Goal: Task Accomplishment & Management: Use online tool/utility

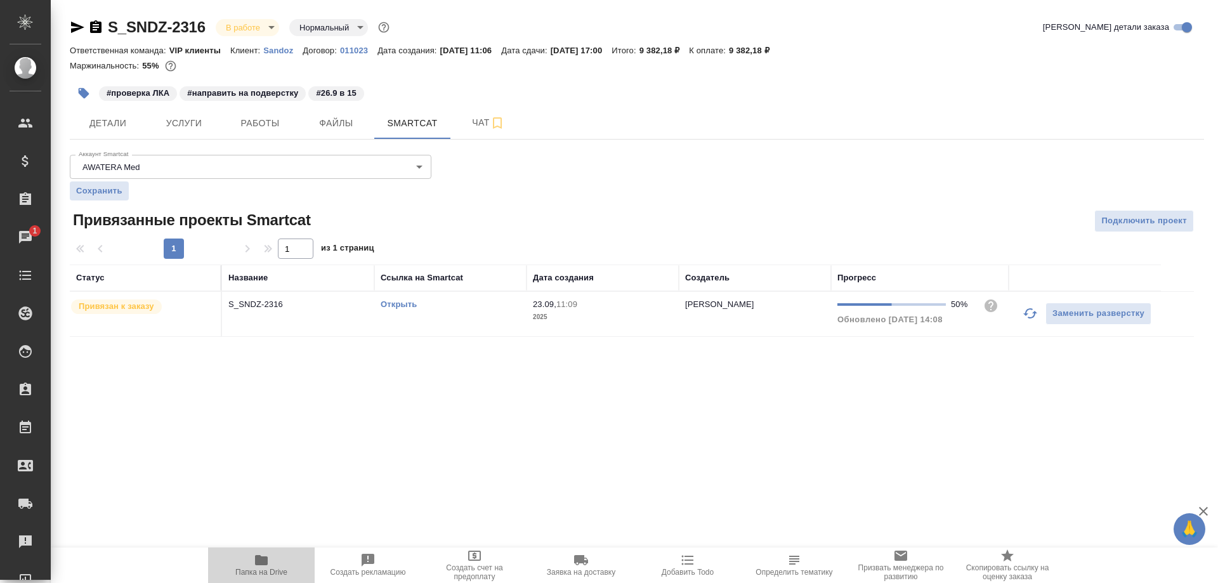
click at [255, 564] on icon "button" at bounding box center [261, 559] width 15 height 15
click at [270, 121] on span "Работы" at bounding box center [260, 123] width 61 height 16
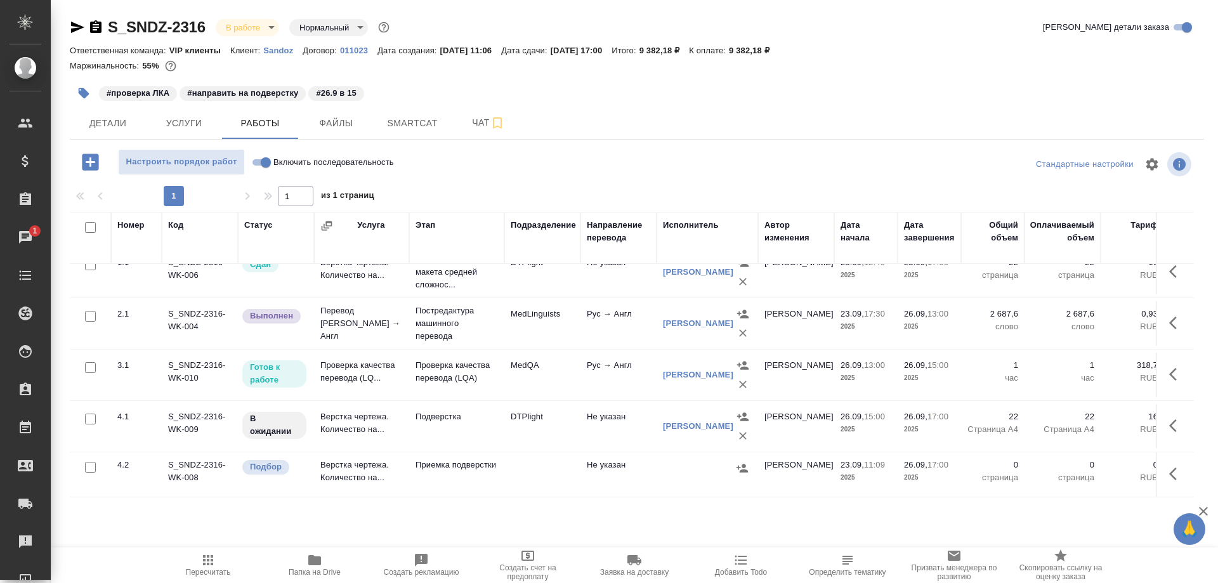
scroll to position [27, 0]
click at [357, 353] on td "Проверка качества перевода (LQ..." at bounding box center [361, 375] width 95 height 44
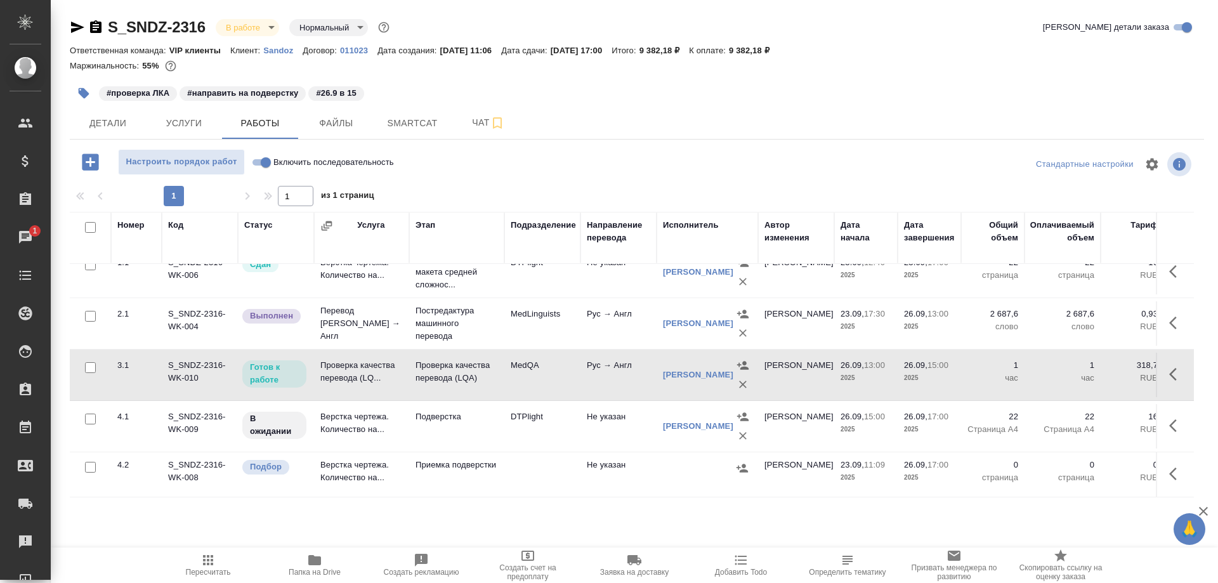
click at [357, 353] on td "Проверка качества перевода (LQ..." at bounding box center [361, 375] width 95 height 44
click at [256, 158] on input "Включить последовательность" at bounding box center [266, 162] width 46 height 15
checkbox input "true"
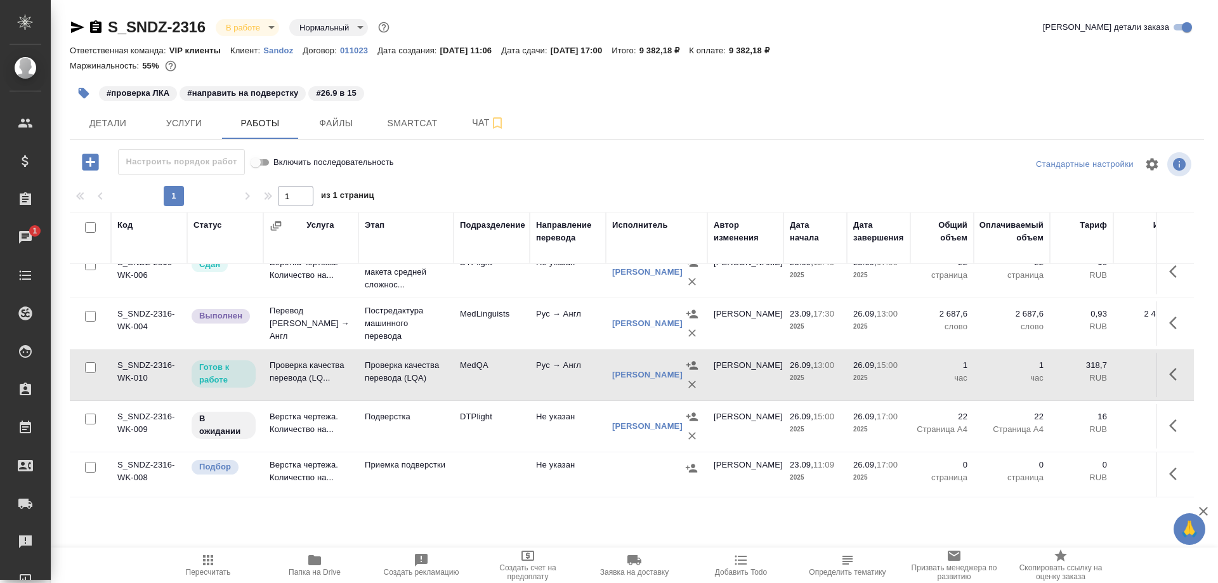
click at [268, 163] on input "Включить последовательность" at bounding box center [256, 162] width 46 height 15
checkbox input "false"
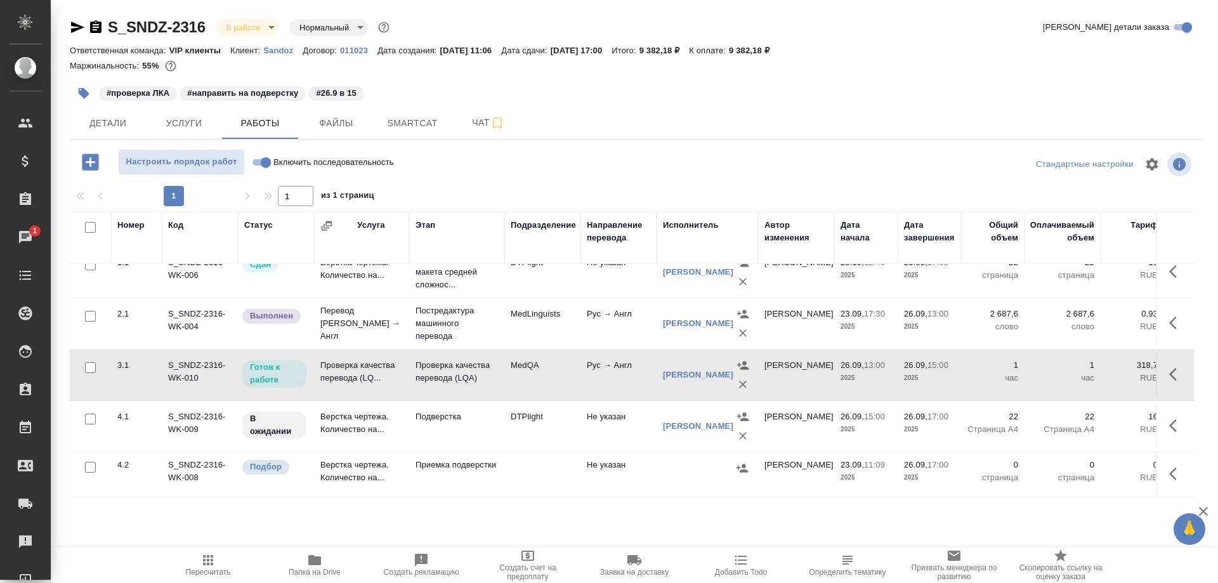
click at [265, 163] on input "Включить последовательность" at bounding box center [266, 162] width 46 height 15
checkbox input "true"
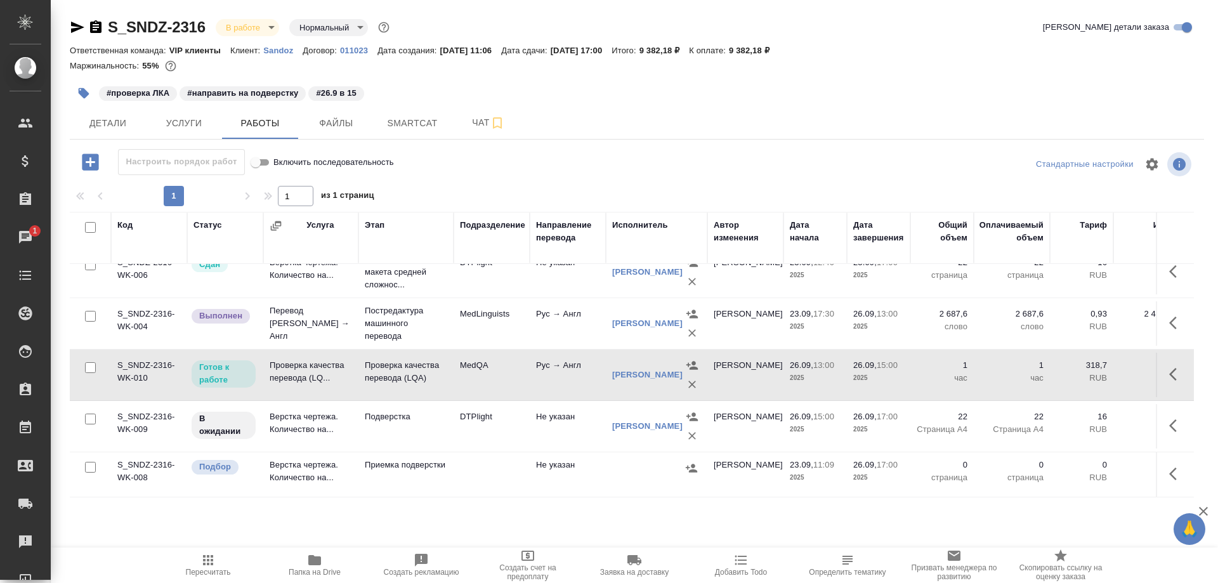
click at [265, 163] on input "Включить последовательность" at bounding box center [256, 162] width 46 height 15
checkbox input "false"
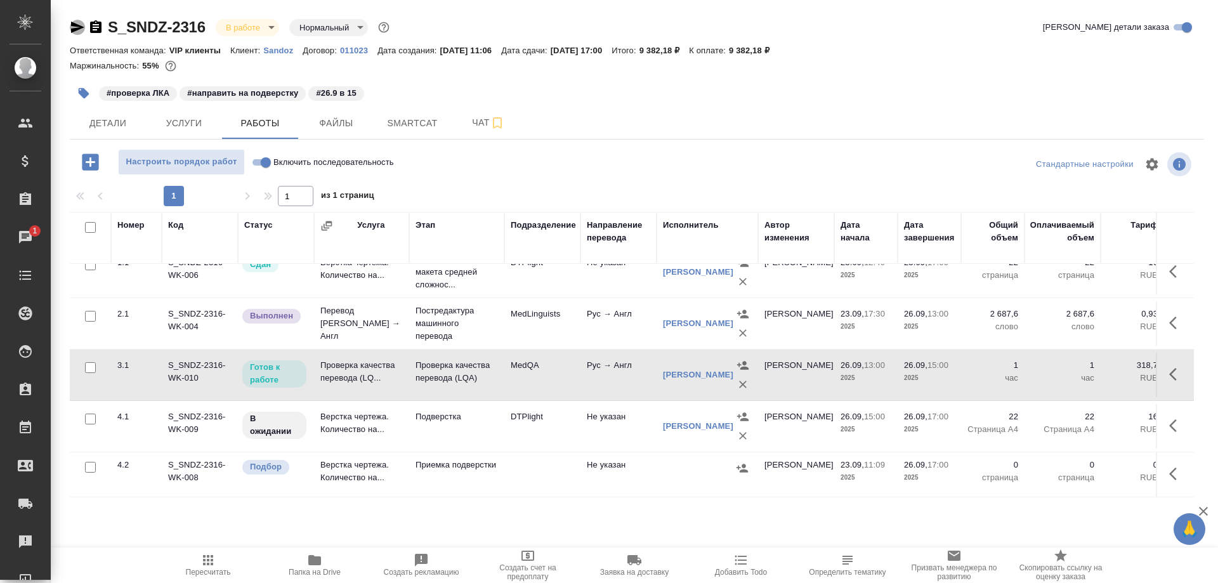
click at [72, 26] on icon "button" at bounding box center [77, 27] width 13 height 11
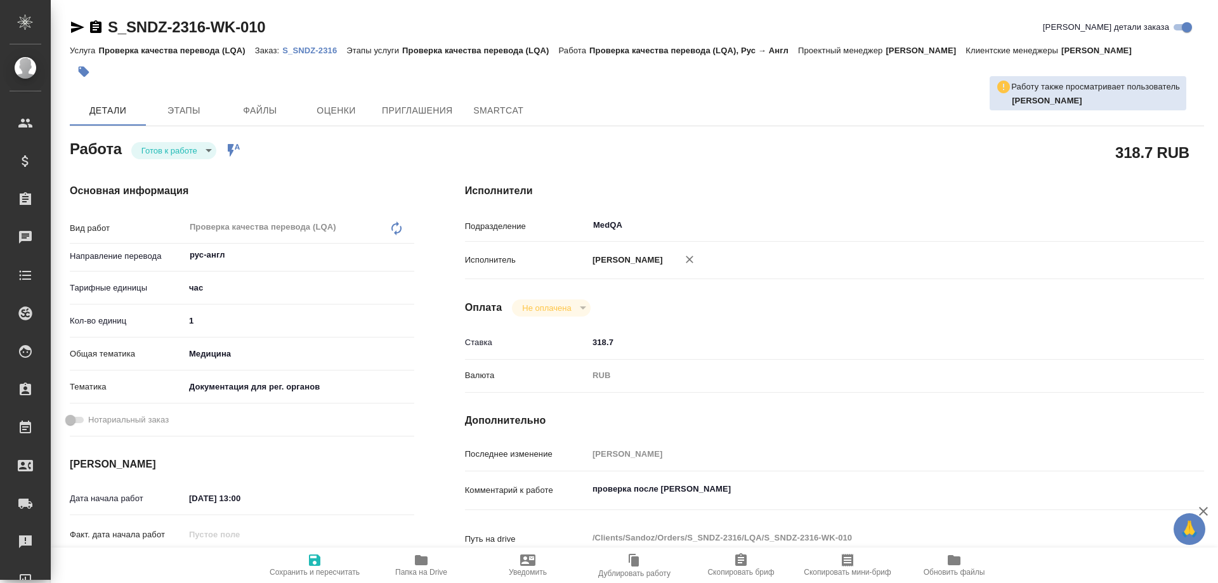
type textarea "x"
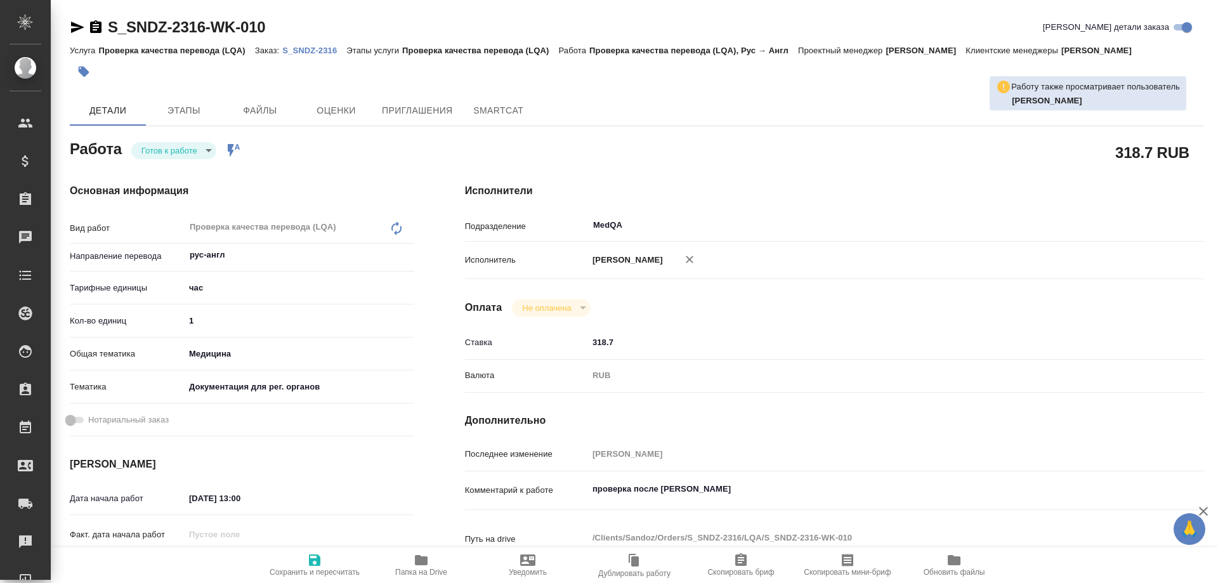
type textarea "x"
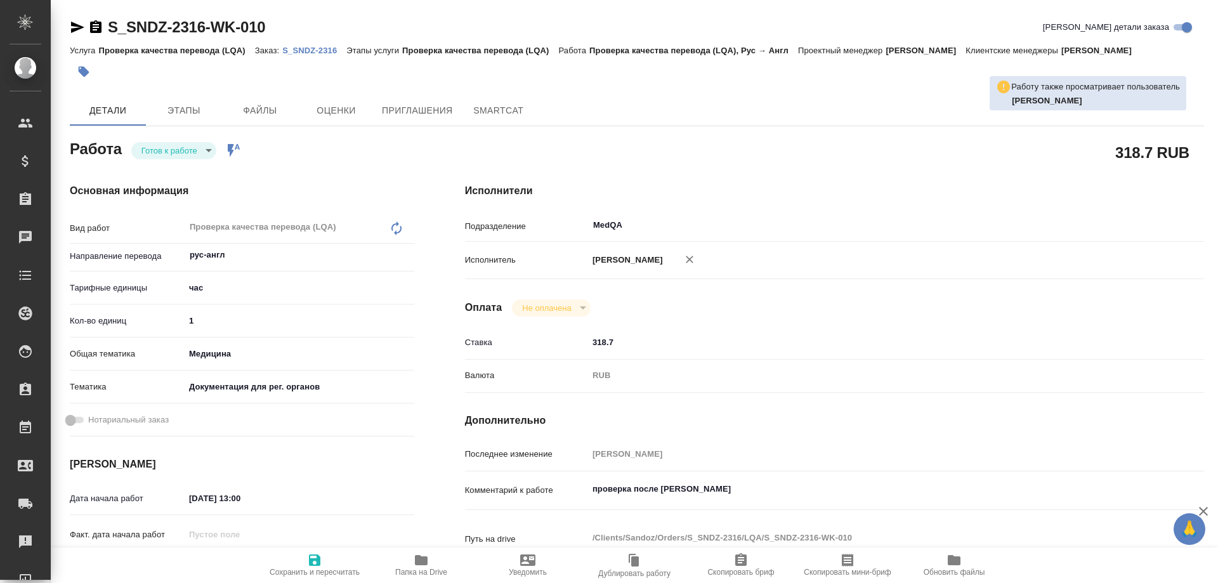
type textarea "x"
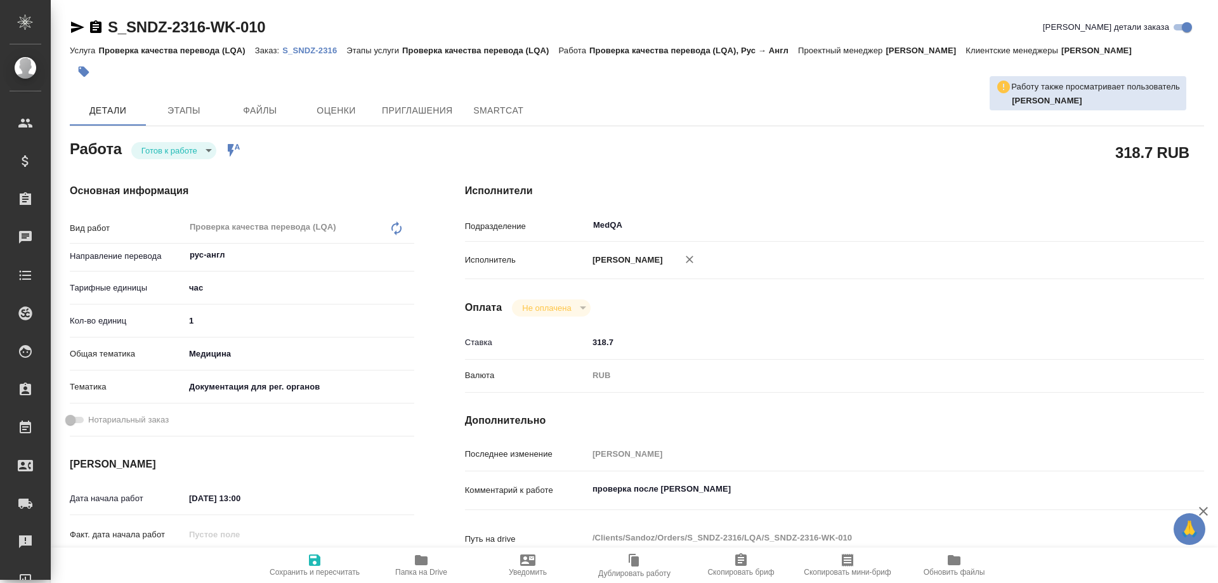
type textarea "x"
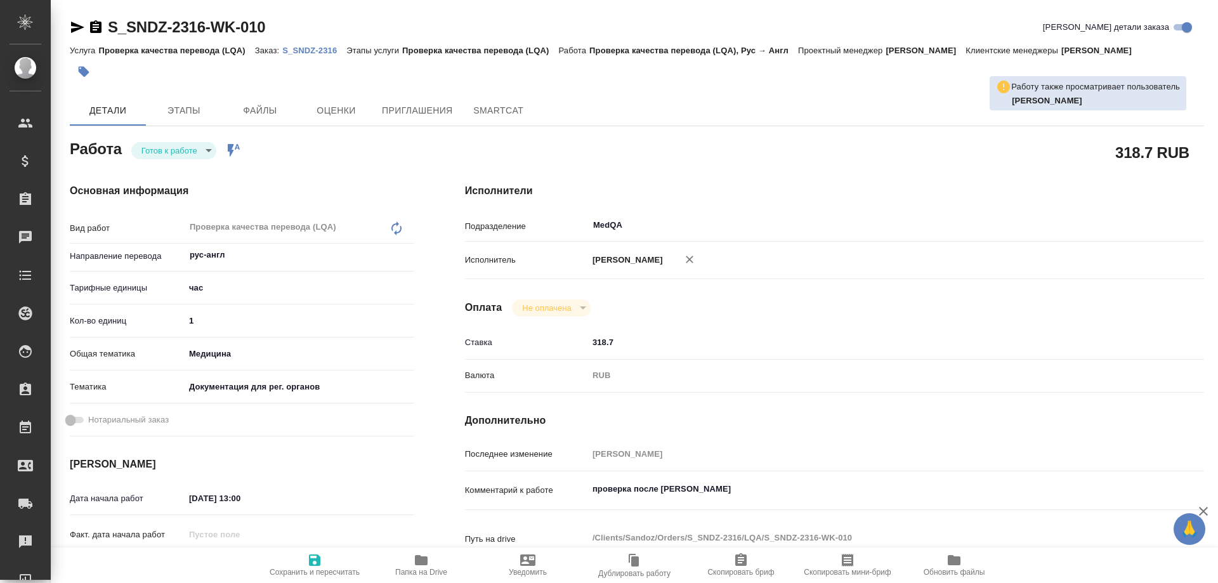
type textarea "x"
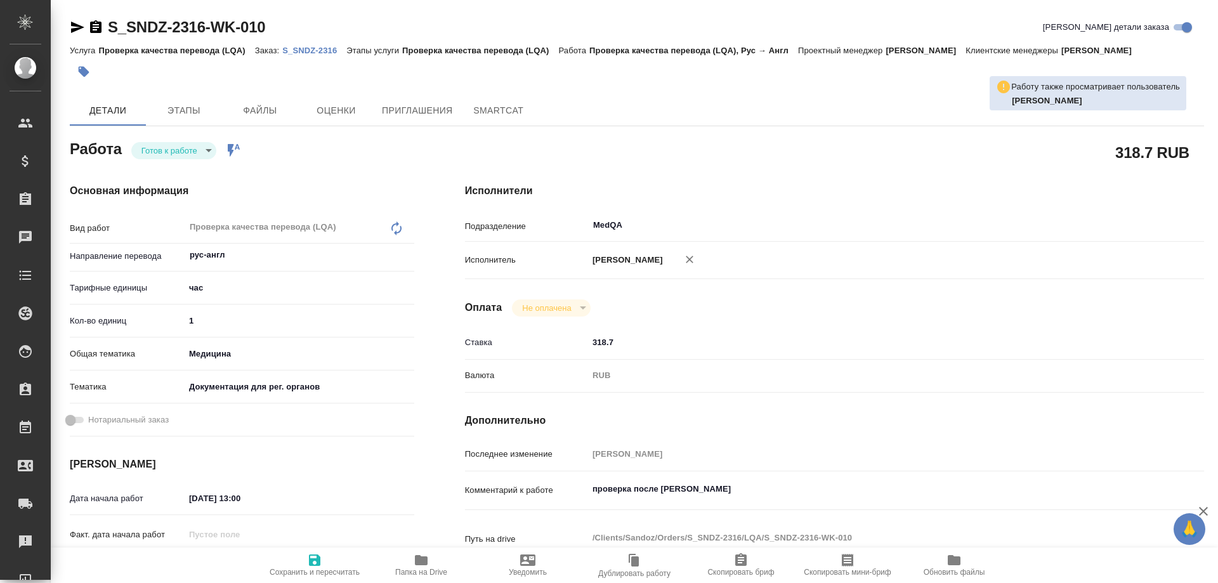
type textarea "x"
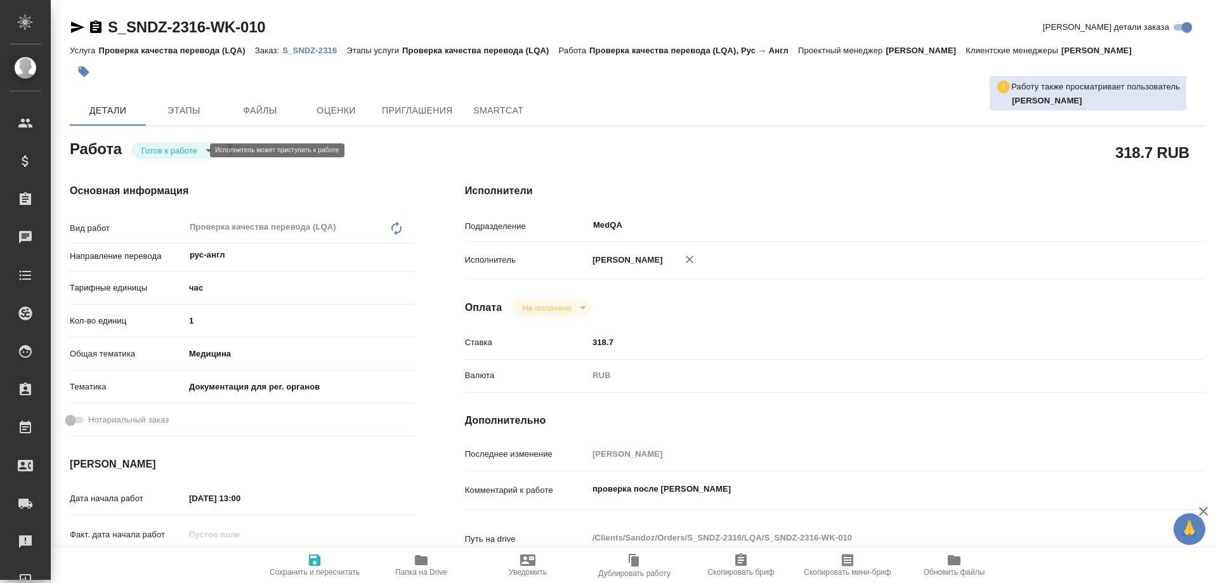
type textarea "x"
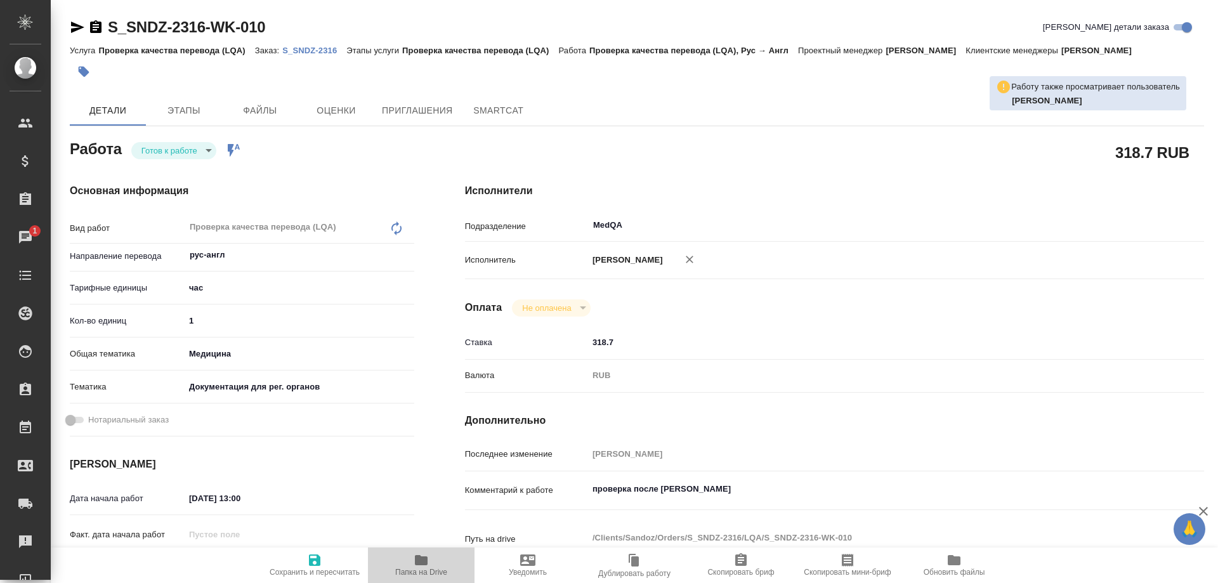
click at [419, 561] on icon "button" at bounding box center [421, 560] width 13 height 10
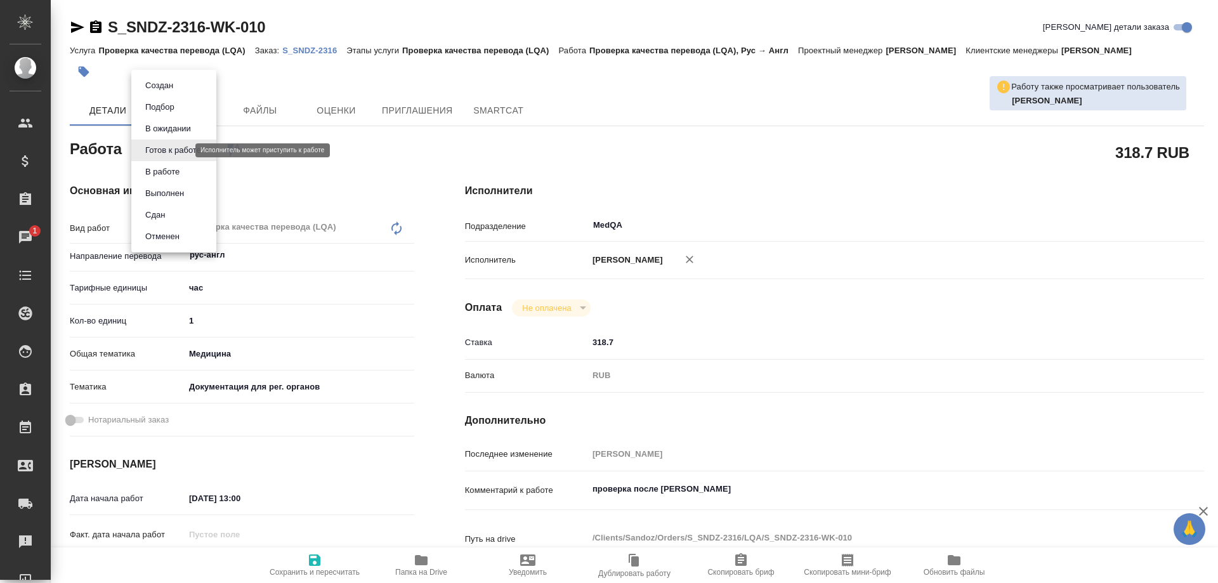
click at [183, 149] on body "🙏 .cls-1 fill:#fff; AWATERA Solovyova Elena Клиенты Спецификации Заказы 1 Чаты …" at bounding box center [609, 291] width 1218 height 583
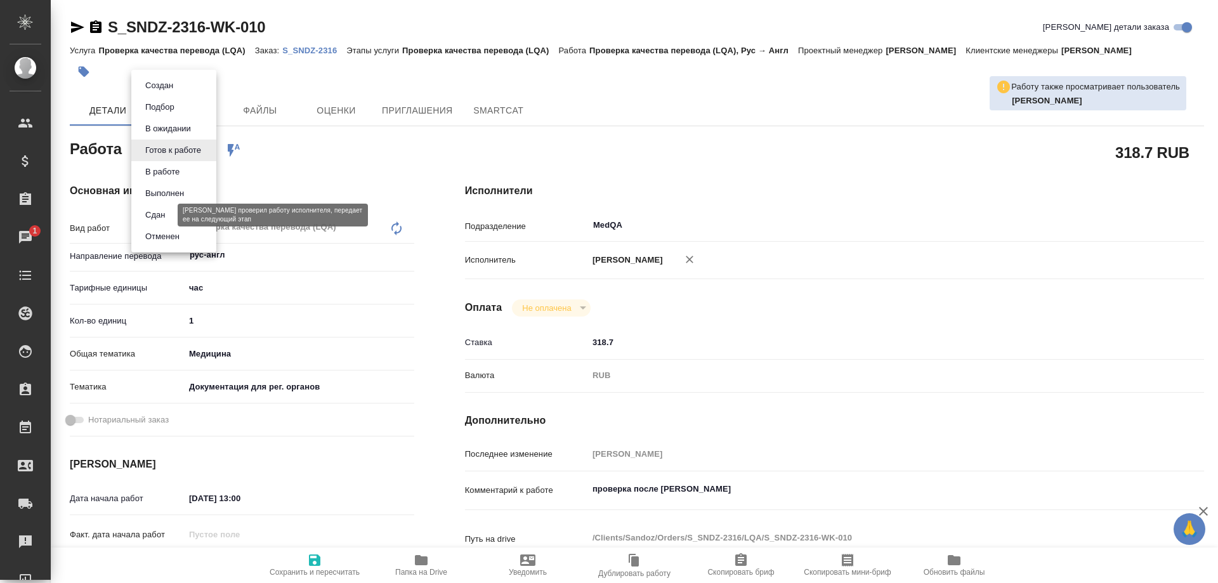
click at [167, 211] on button "Сдан" at bounding box center [154, 215] width 27 height 14
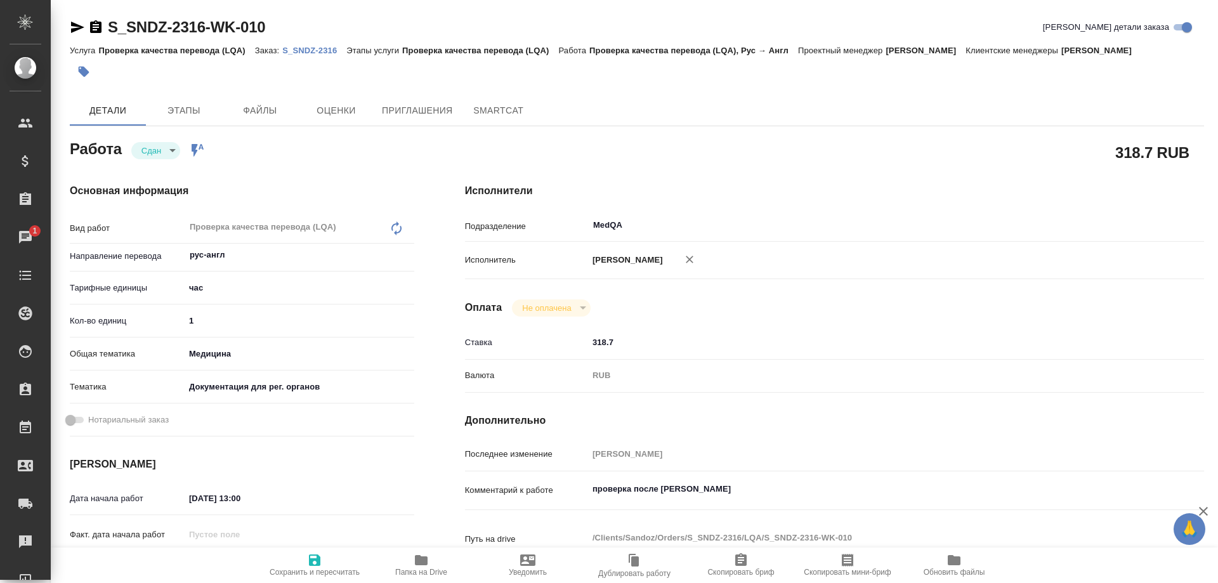
type textarea "x"
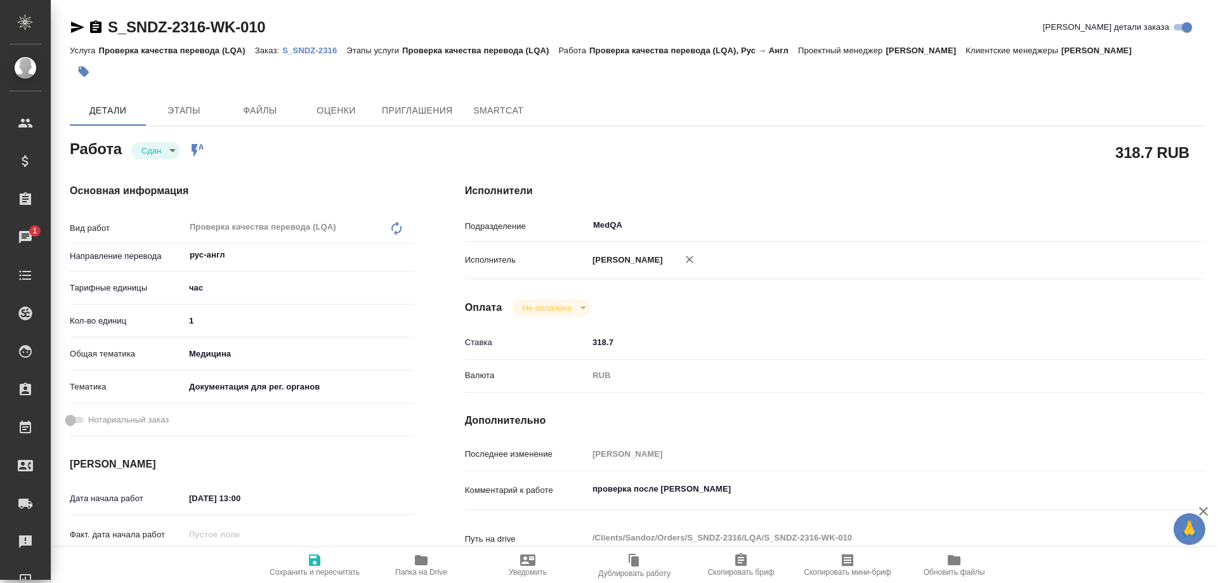
type textarea "x"
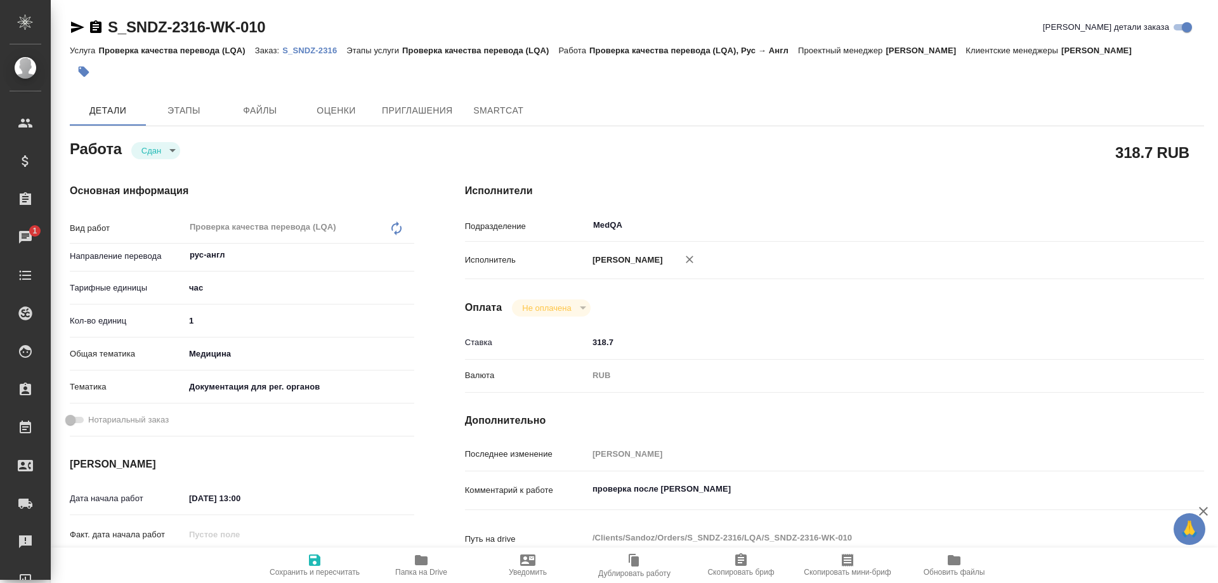
type textarea "x"
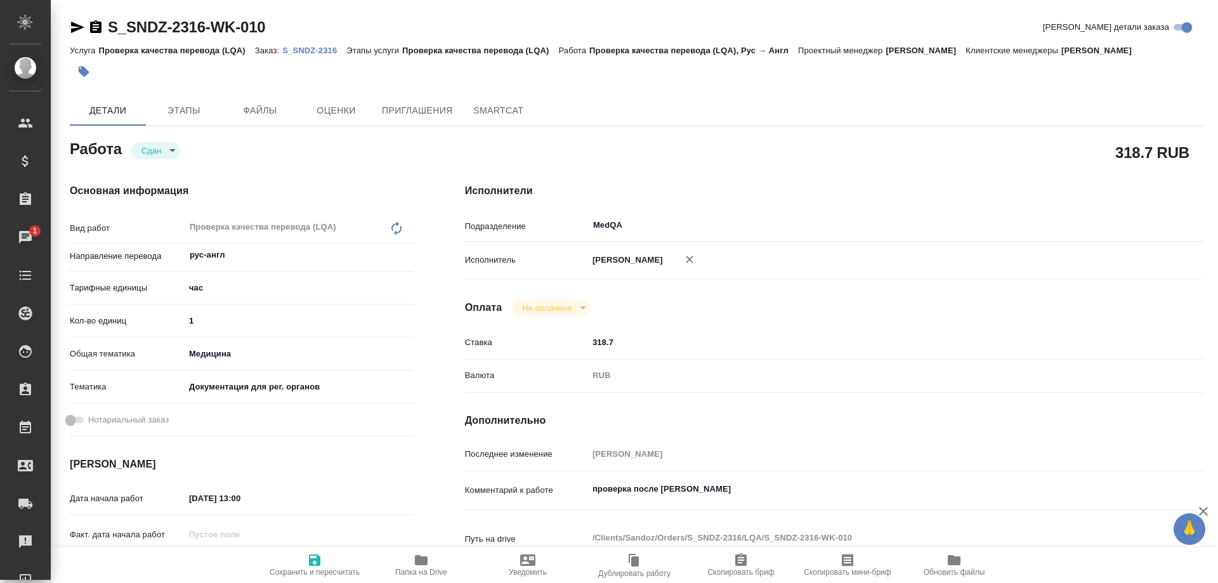
type textarea "x"
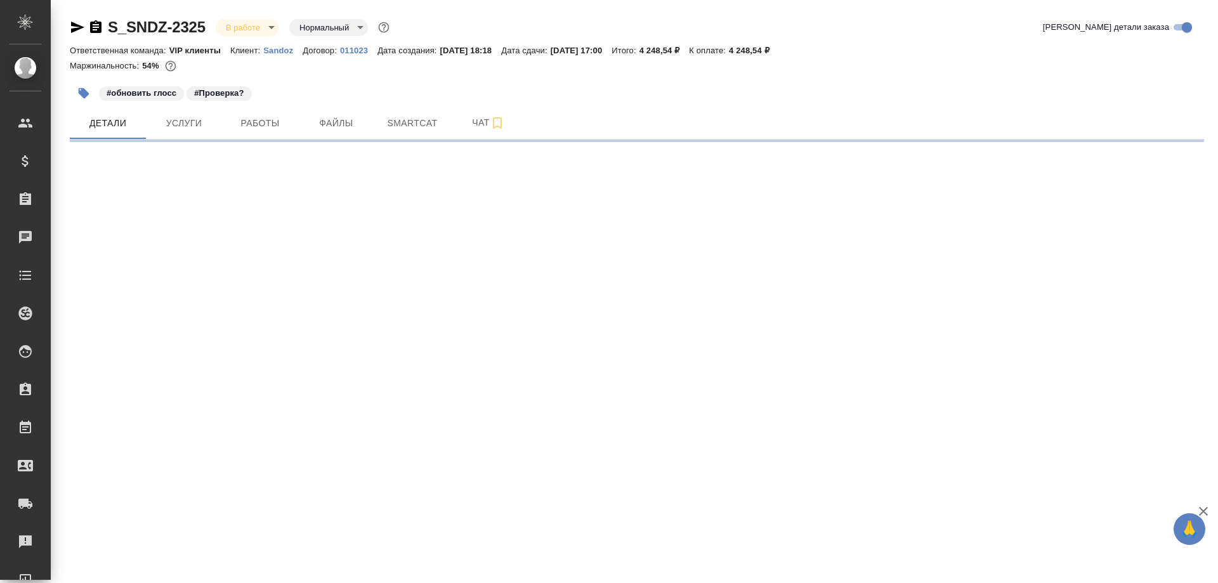
select select "RU"
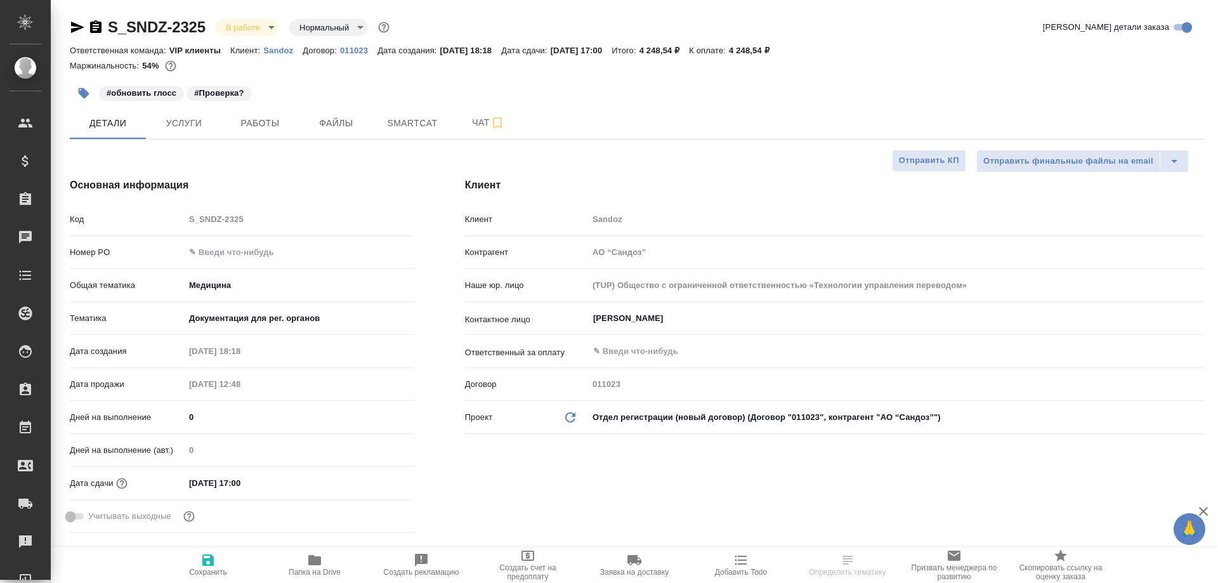
type textarea "x"
type input "[PERSON_NAME]"
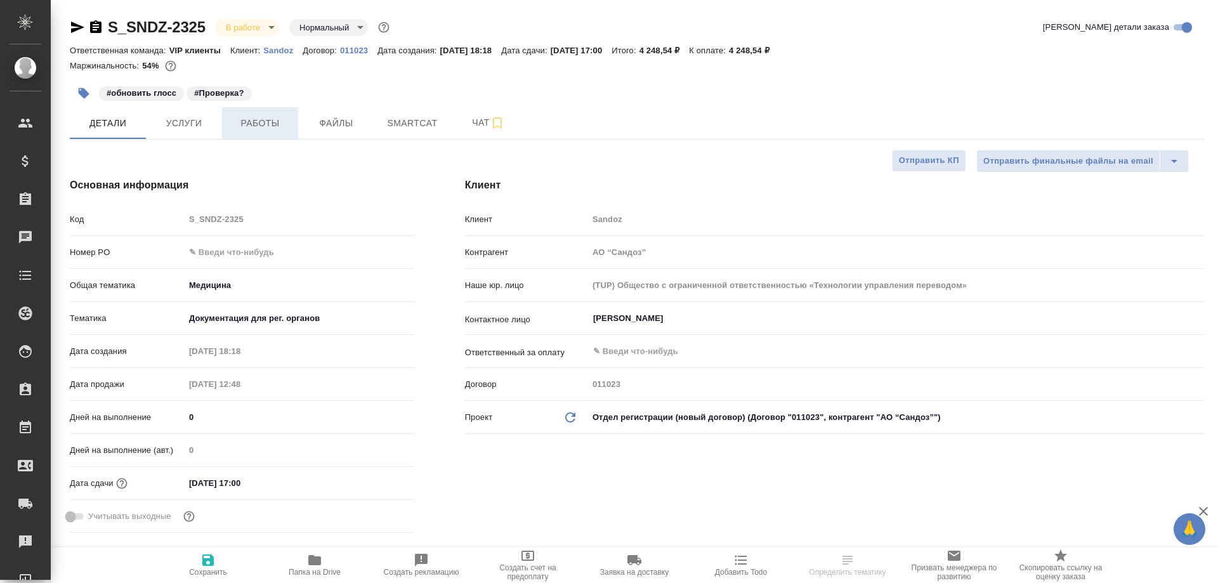
click at [268, 122] on span "Работы" at bounding box center [260, 123] width 61 height 16
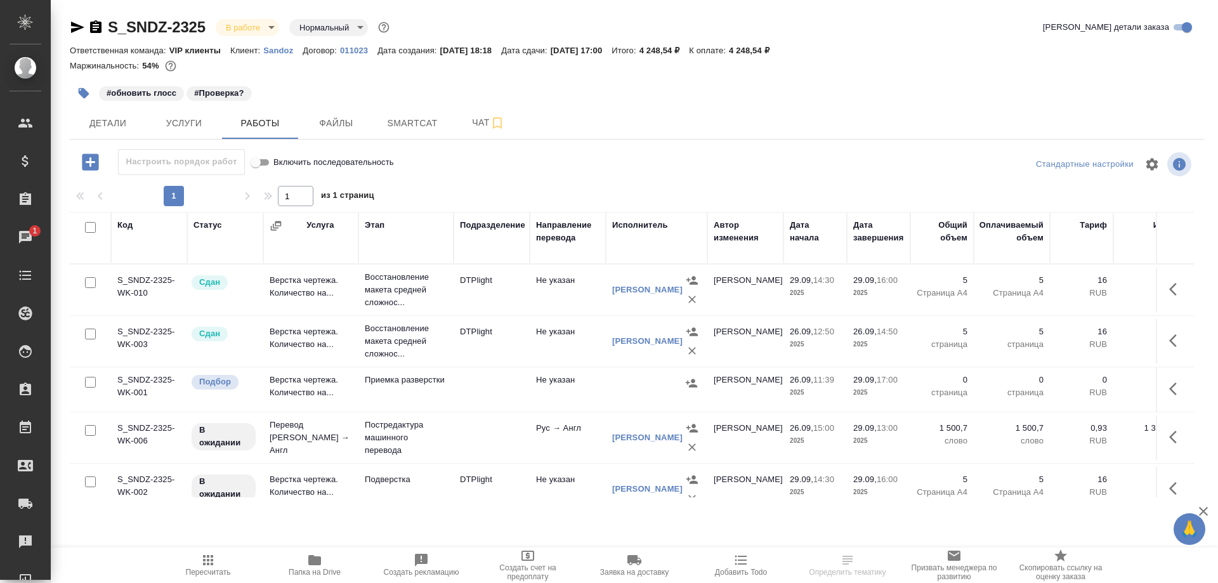
click at [287, 432] on td "Перевод Стандарт Рус → Англ" at bounding box center [310, 437] width 95 height 51
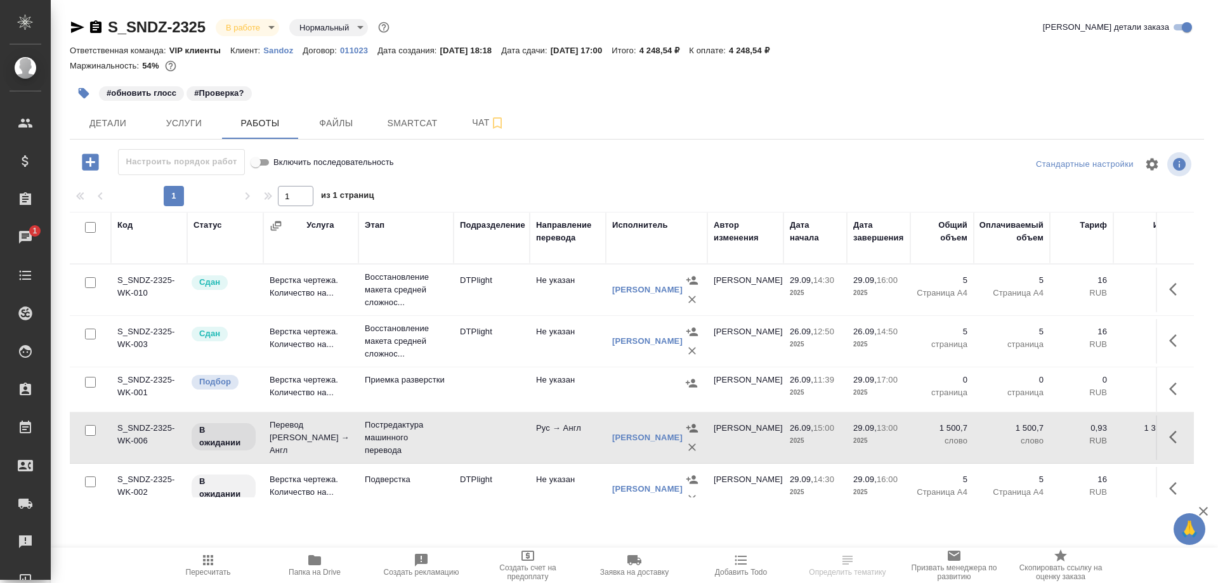
click at [287, 432] on td "Перевод Стандарт Рус → Англ" at bounding box center [310, 437] width 95 height 51
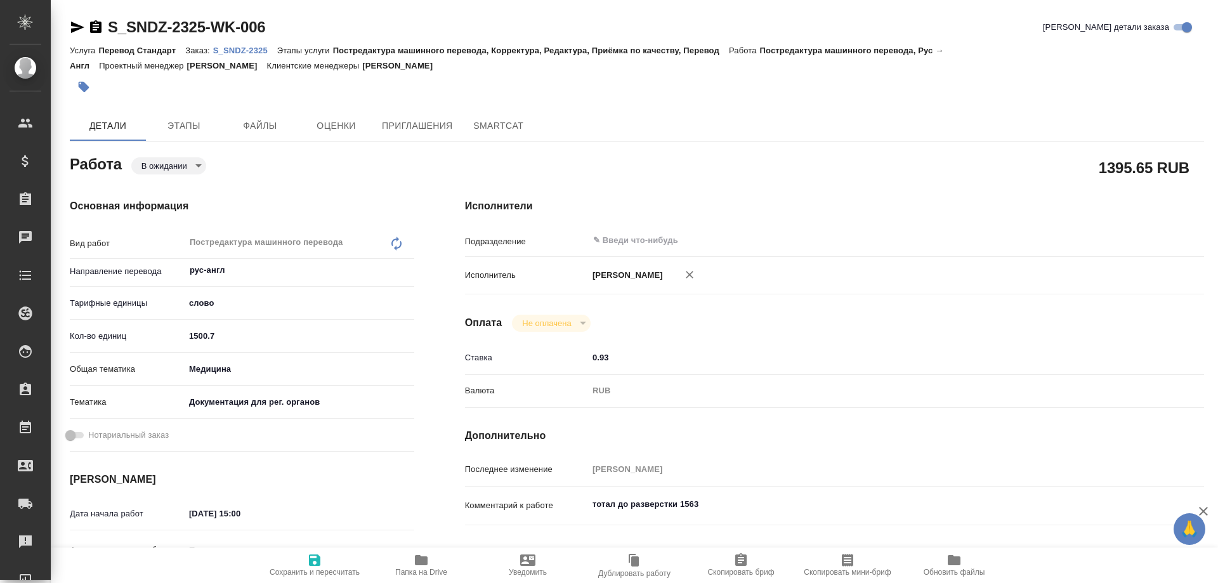
type textarea "x"
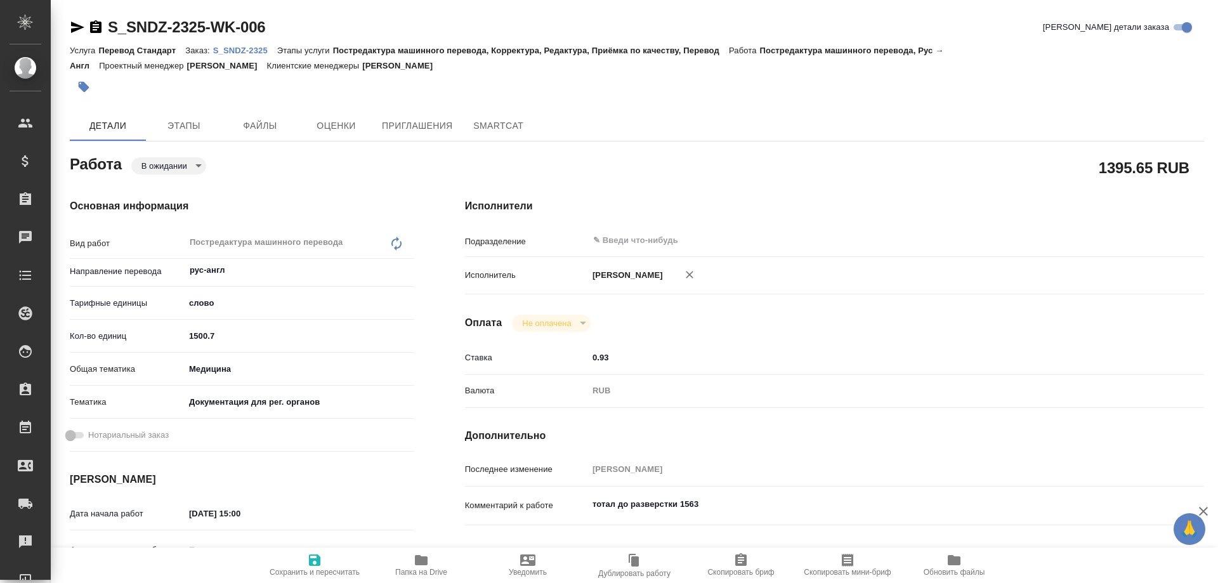
type textarea "x"
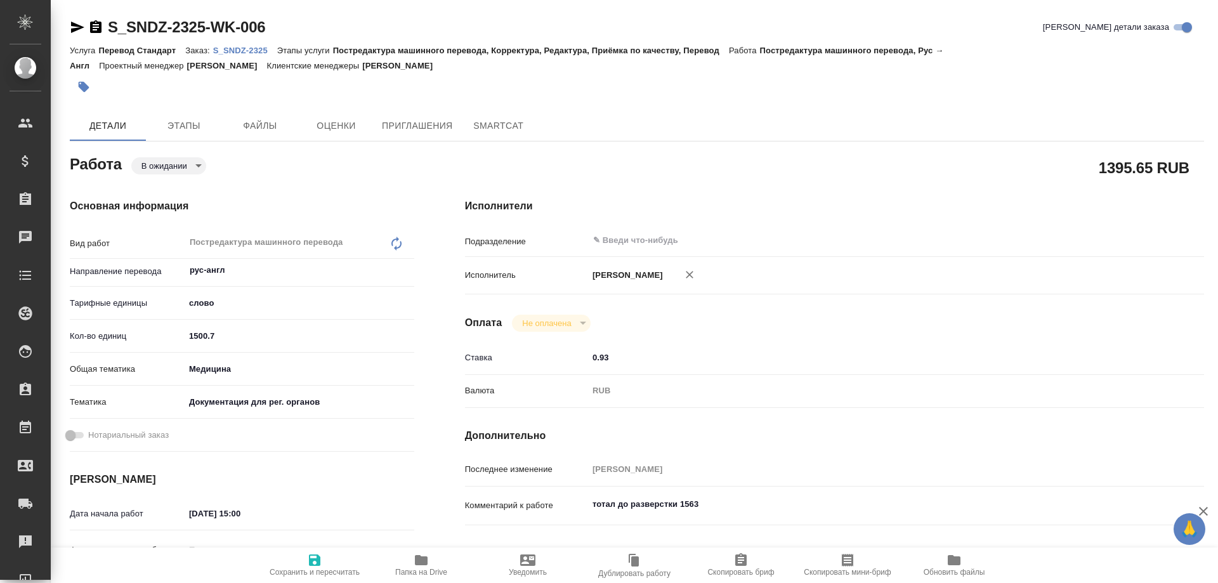
type textarea "x"
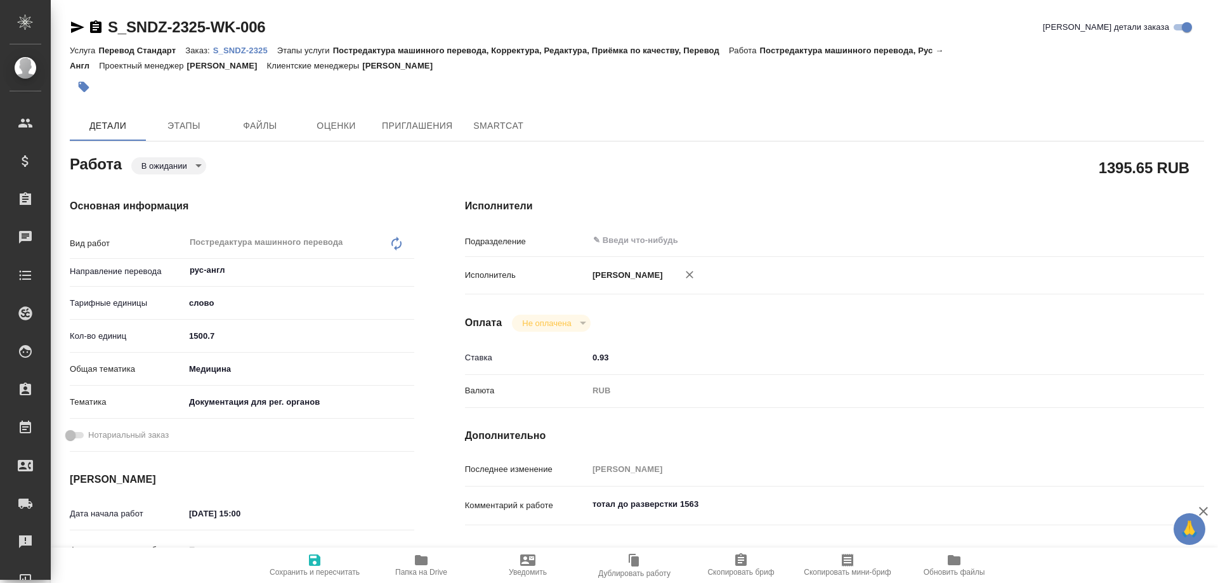
type textarea "x"
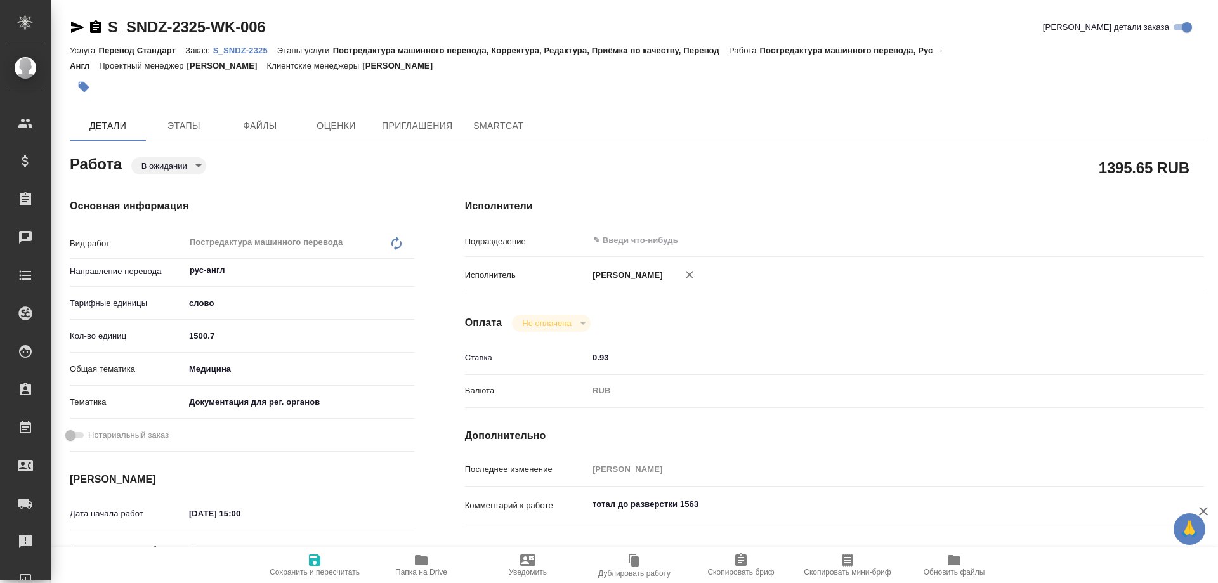
type textarea "x"
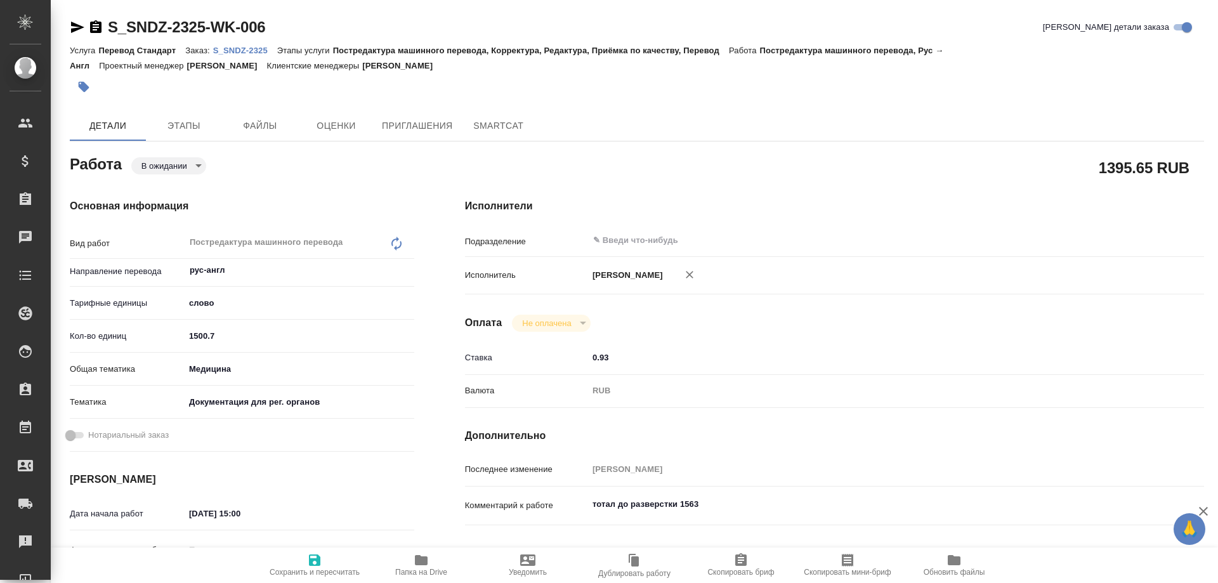
type textarea "x"
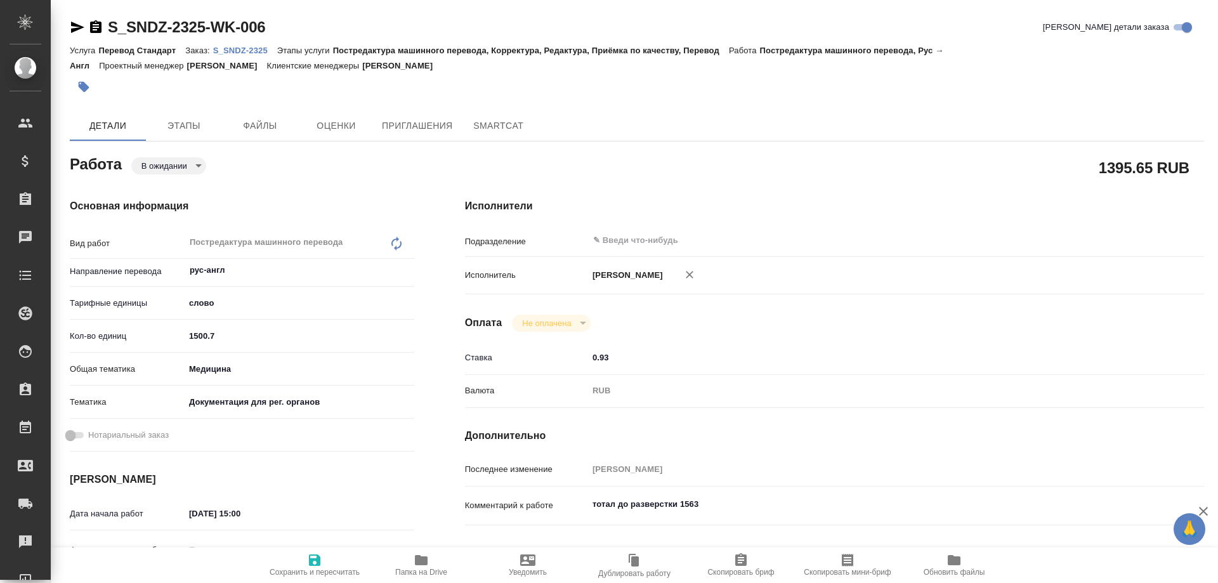
type textarea "x"
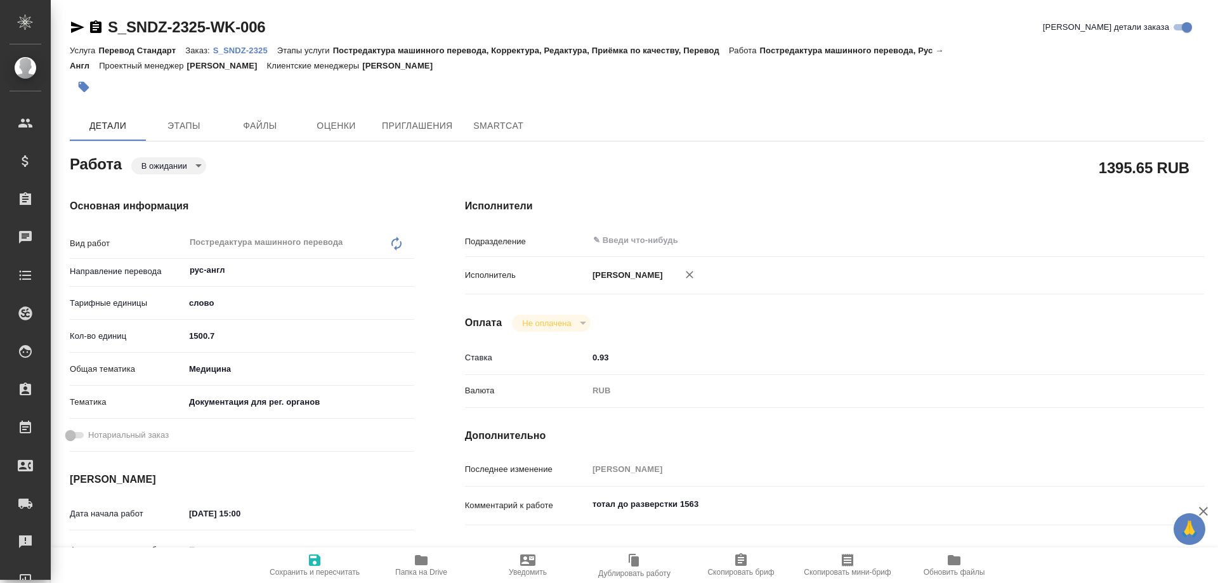
type textarea "x"
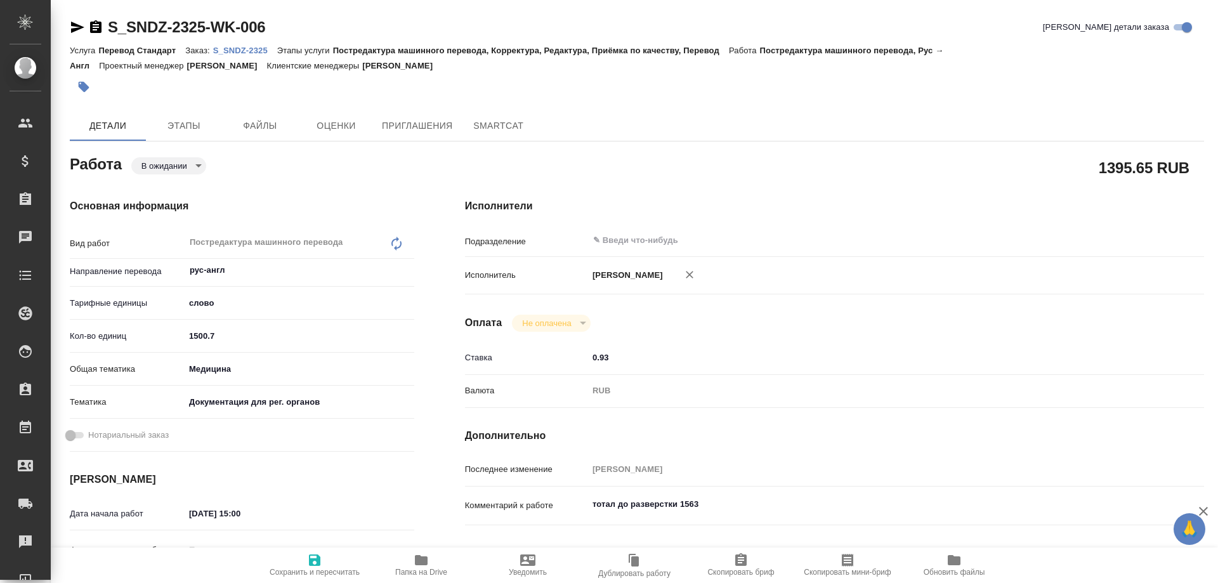
click at [424, 561] on icon "button" at bounding box center [421, 560] width 13 height 10
